Goal: Information Seeking & Learning: Check status

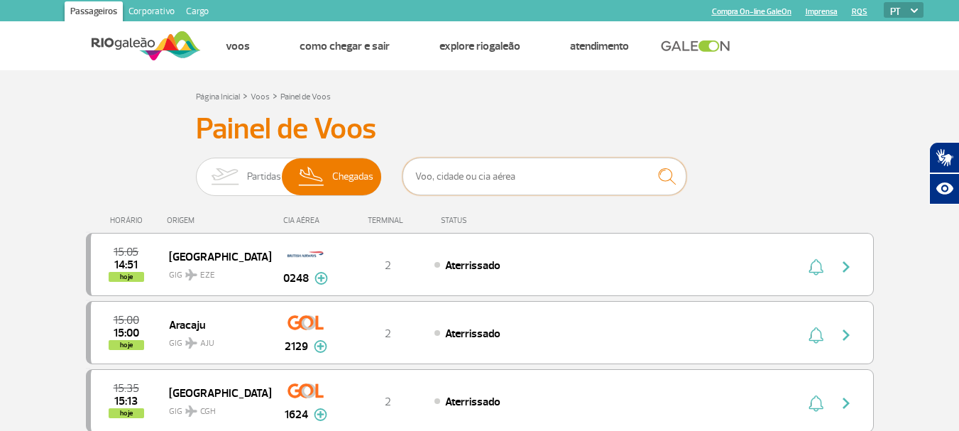
click at [504, 185] on input "text" at bounding box center [545, 177] width 284 height 38
type input "tap"
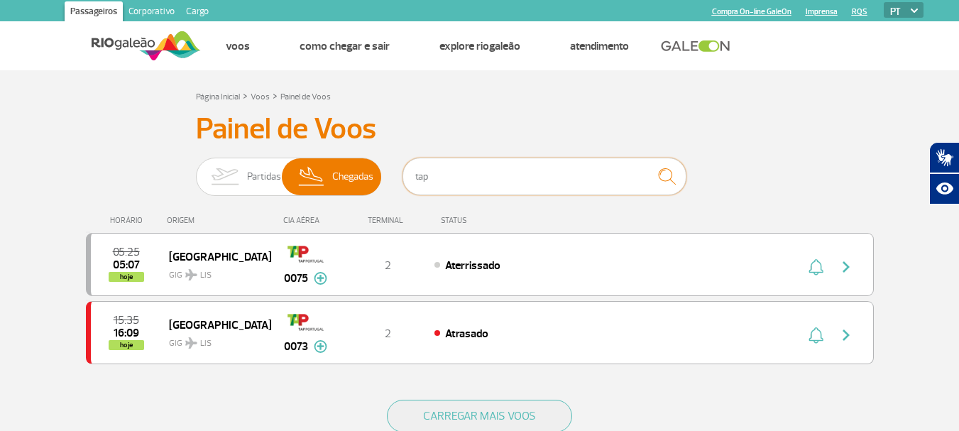
click at [484, 166] on input "tap" at bounding box center [545, 177] width 284 height 38
click at [670, 173] on img "submit" at bounding box center [667, 176] width 31 height 29
click at [665, 180] on img "submit" at bounding box center [667, 176] width 31 height 29
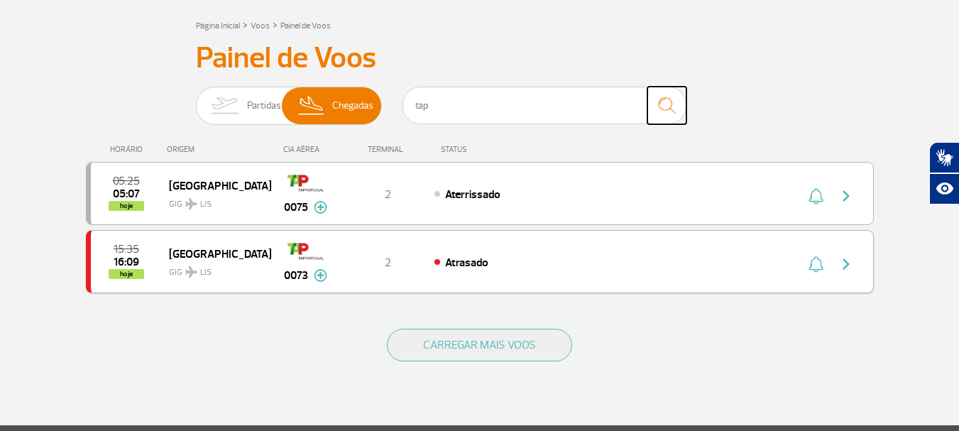
scroll to position [142, 0]
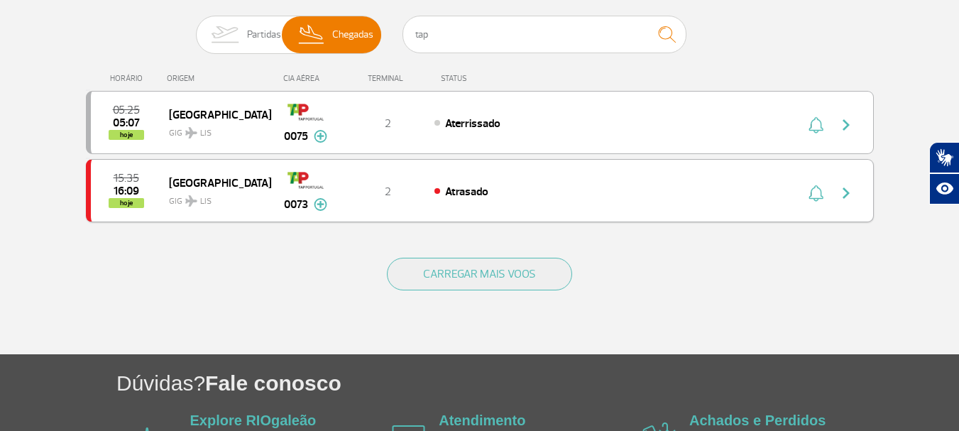
click at [852, 191] on img "button" at bounding box center [846, 193] width 17 height 17
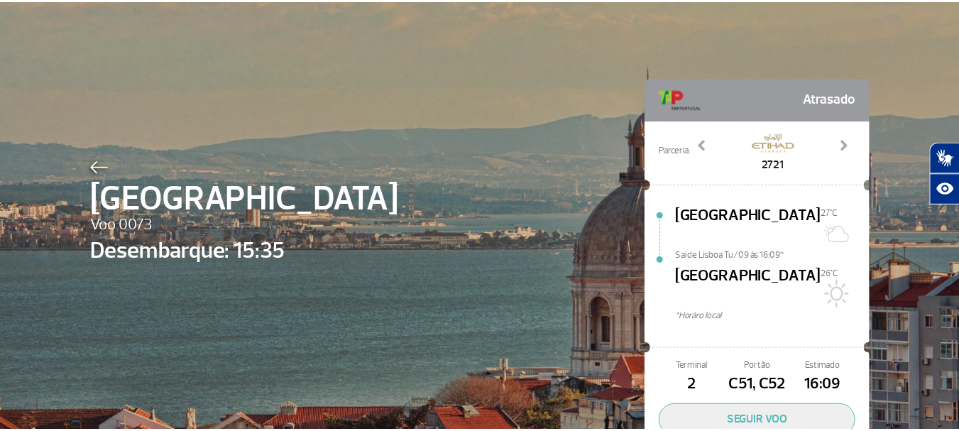
scroll to position [65, 0]
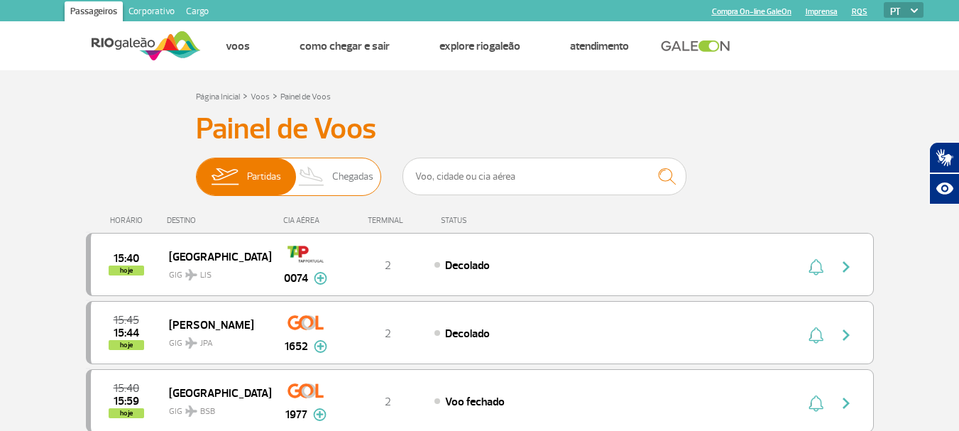
click at [353, 182] on span "Chegadas" at bounding box center [352, 176] width 41 height 37
click at [196, 170] on input "Partidas Chegadas" at bounding box center [196, 170] width 0 height 0
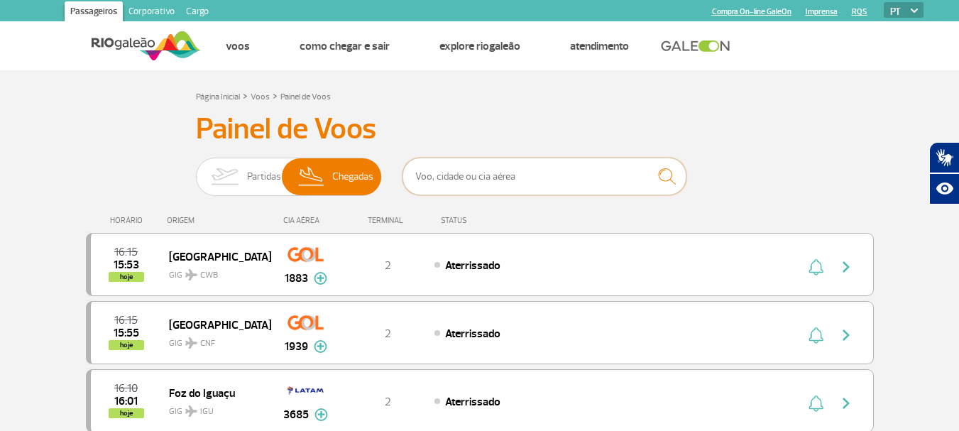
click at [451, 177] on input "text" at bounding box center [545, 177] width 284 height 38
type input "tap"
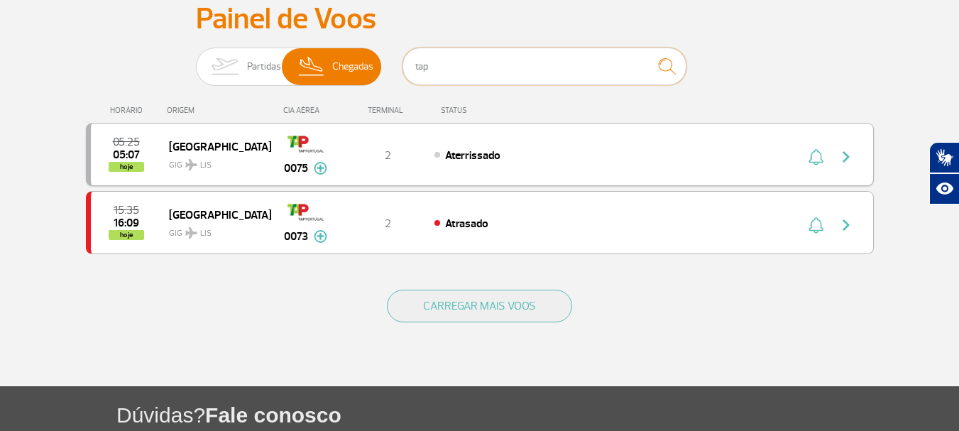
scroll to position [142, 0]
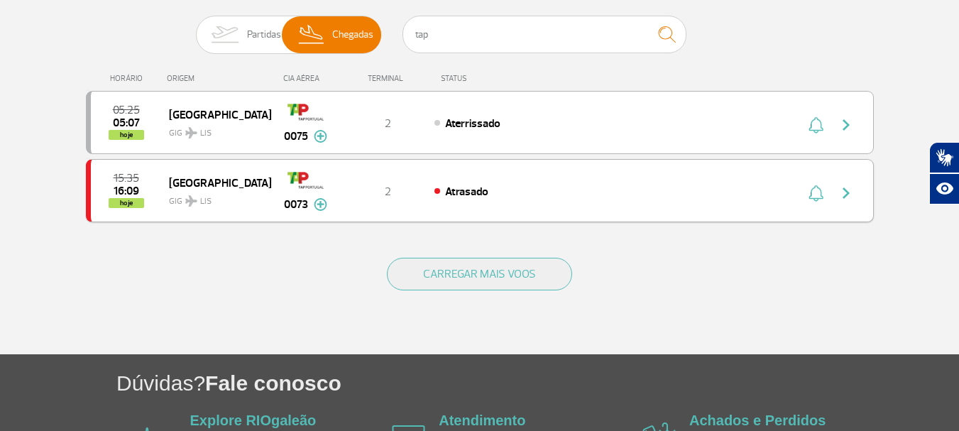
click at [402, 202] on div "15:35 16:09 hoje [GEOGRAPHIC_DATA] GIG LIS 0073 2 Atrasado Parcerias: Etihad Ai…" at bounding box center [480, 190] width 788 height 63
click at [848, 194] on img "button" at bounding box center [846, 193] width 17 height 17
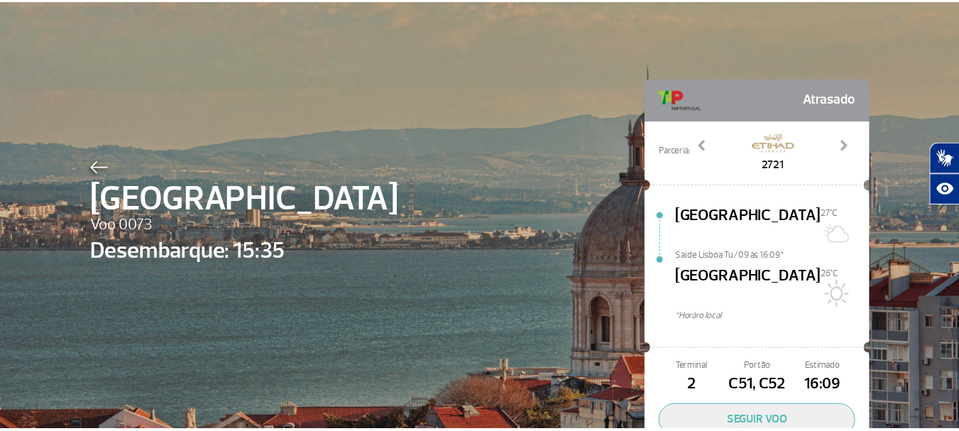
scroll to position [65, 0]
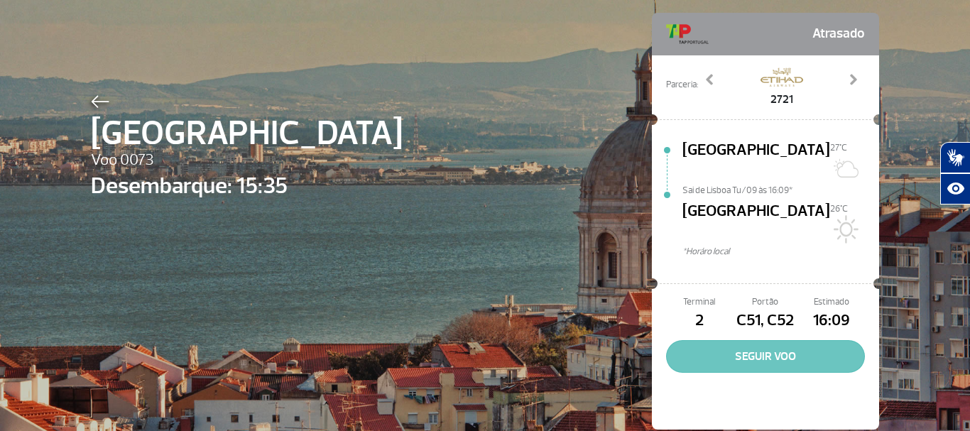
click at [735, 340] on button "SEGUIR VOO" at bounding box center [765, 356] width 199 height 33
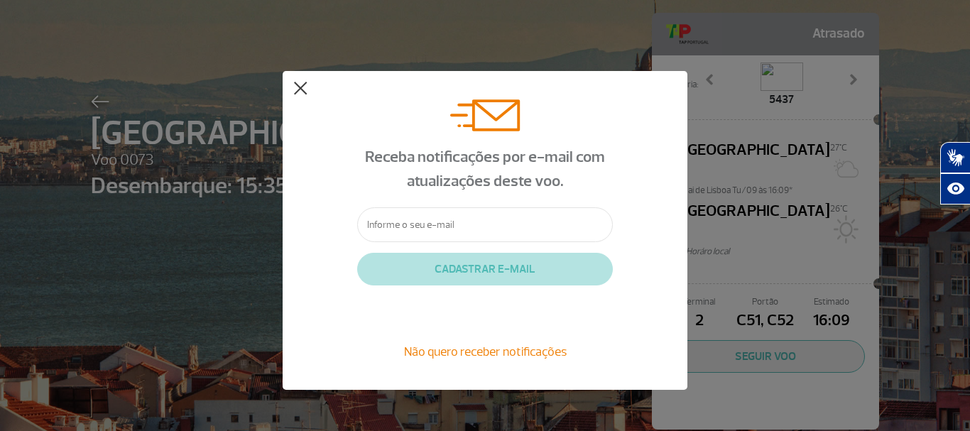
click at [298, 85] on button at bounding box center [300, 89] width 14 height 14
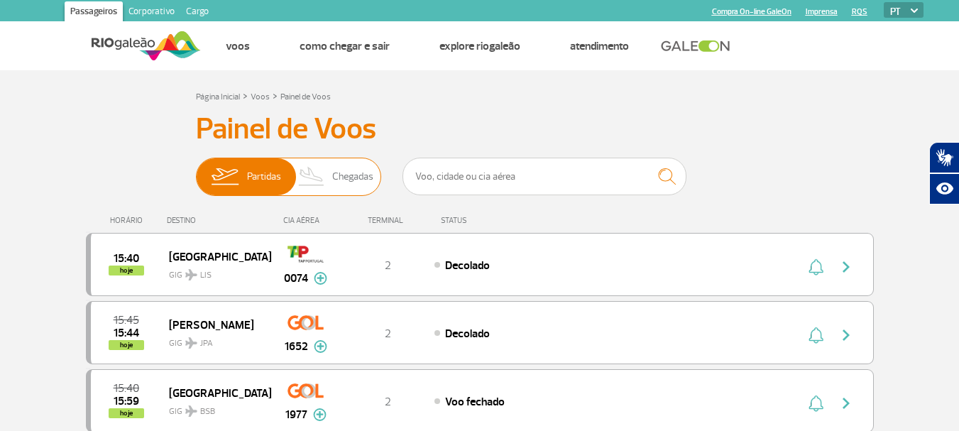
click at [345, 179] on span "Chegadas" at bounding box center [352, 176] width 41 height 37
click at [196, 170] on input "Partidas Chegadas" at bounding box center [196, 170] width 0 height 0
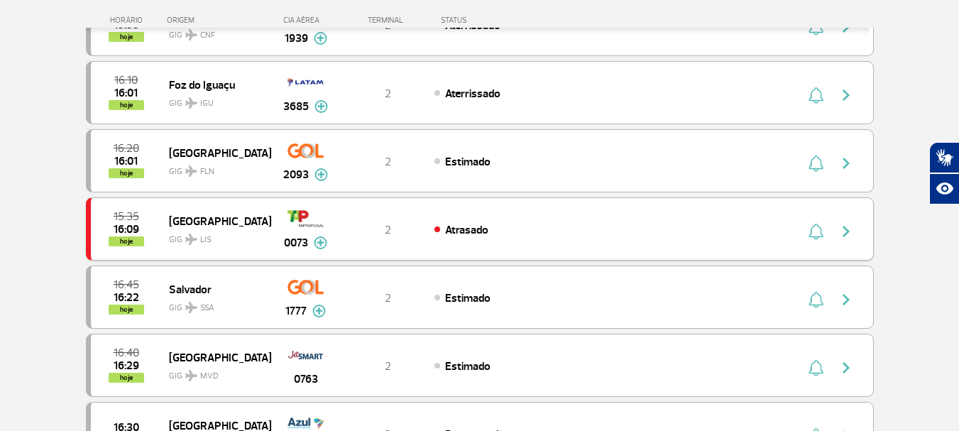
scroll to position [355, 0]
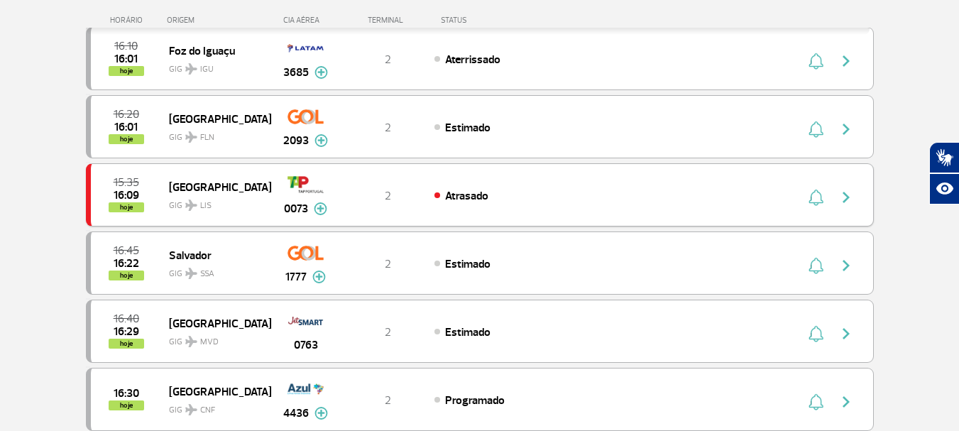
click at [334, 200] on div "0073" at bounding box center [306, 195] width 70 height 45
click at [845, 201] on img "button" at bounding box center [846, 197] width 17 height 17
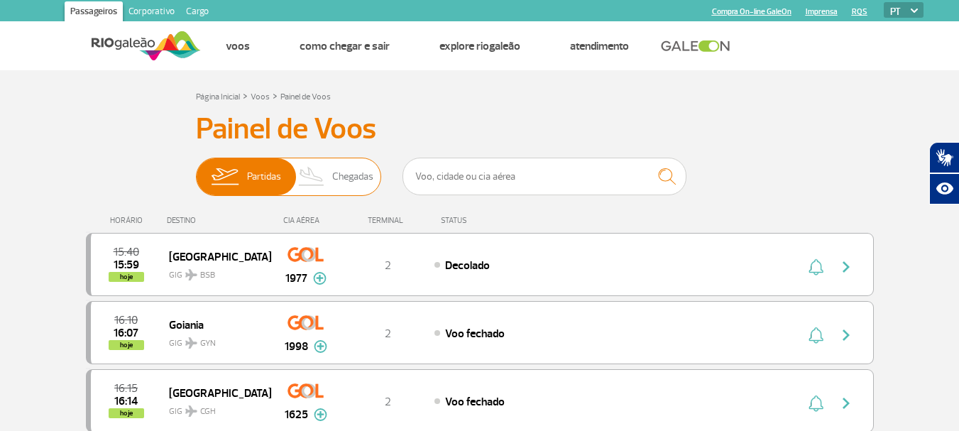
click at [347, 189] on span "Chegadas" at bounding box center [352, 176] width 41 height 37
click at [196, 170] on input "Partidas Chegadas" at bounding box center [196, 170] width 0 height 0
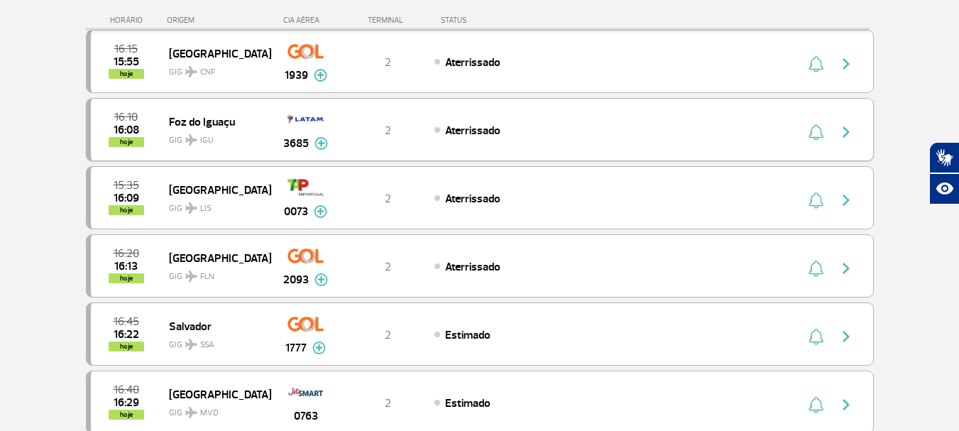
scroll to position [355, 0]
